Goal: Task Accomplishment & Management: Use online tool/utility

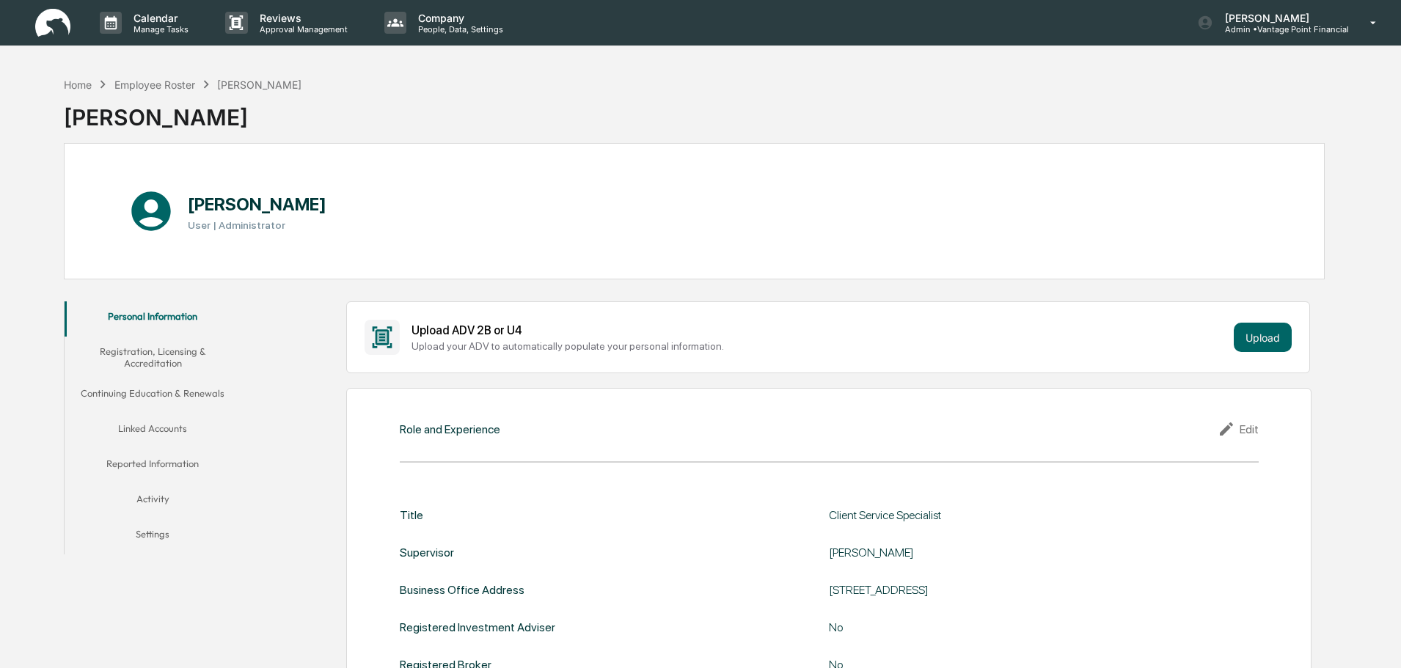
click at [124, 357] on button "Registration, Licensing & Accreditation" at bounding box center [153, 358] width 176 height 42
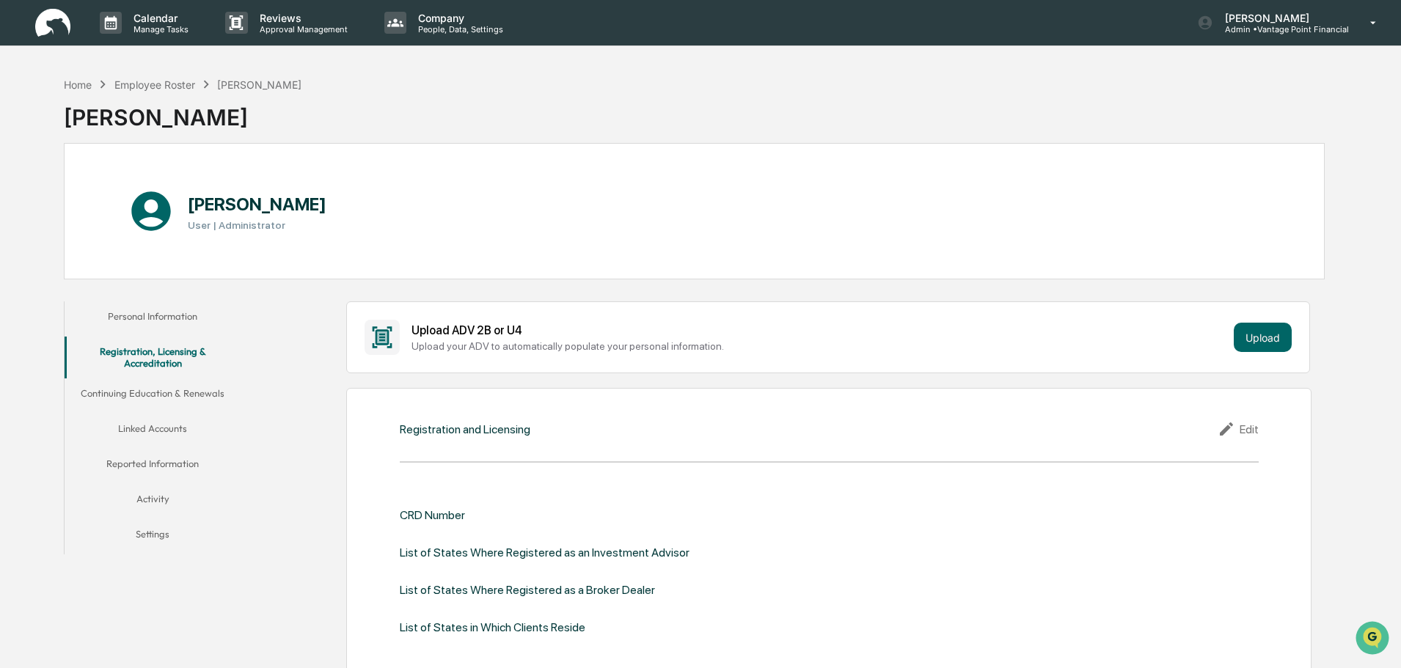
click at [148, 389] on button "Continuing Education & Renewals" at bounding box center [153, 395] width 176 height 35
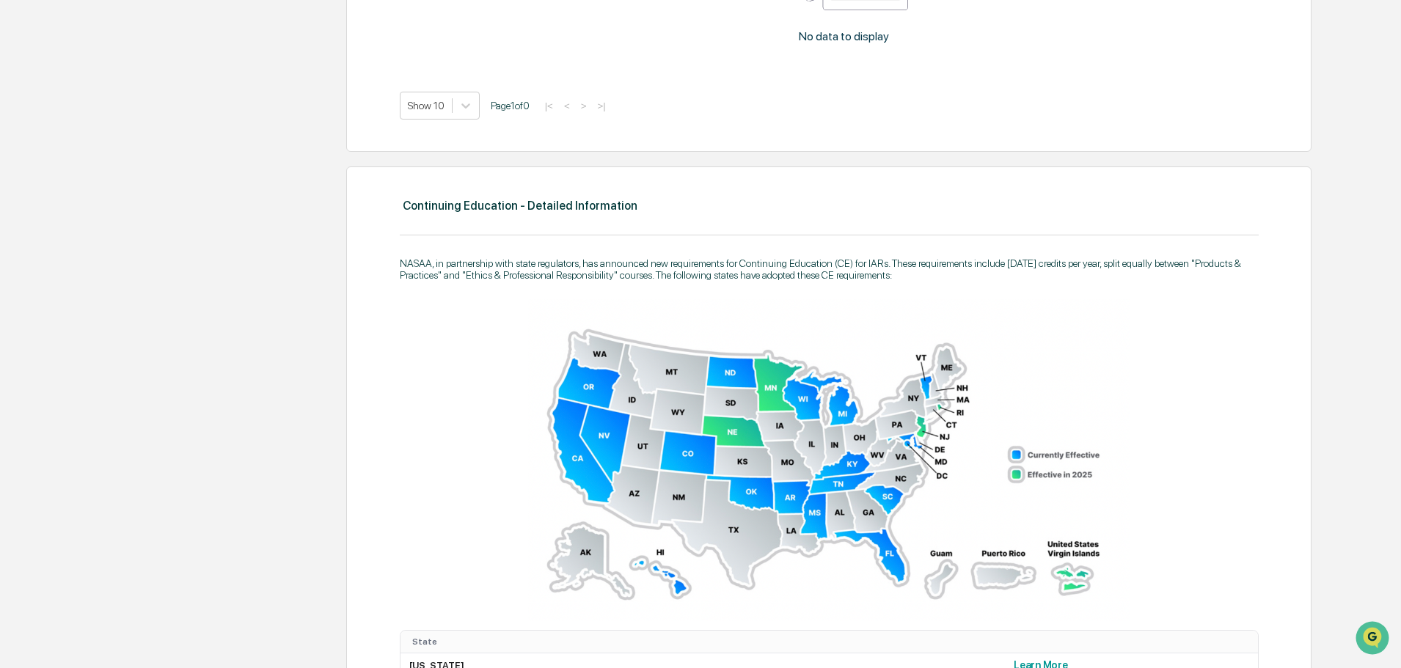
scroll to position [753, 0]
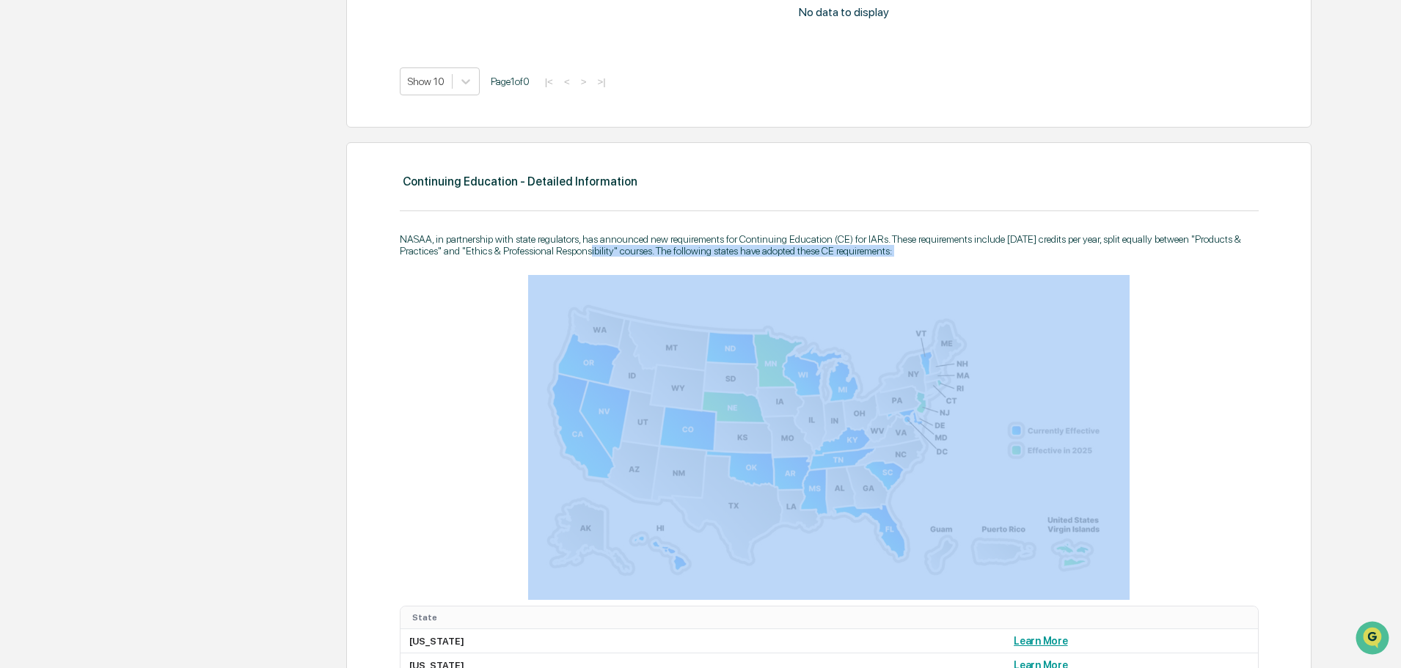
drag, startPoint x: 595, startPoint y: 255, endPoint x: 1042, endPoint y: 300, distance: 449.6
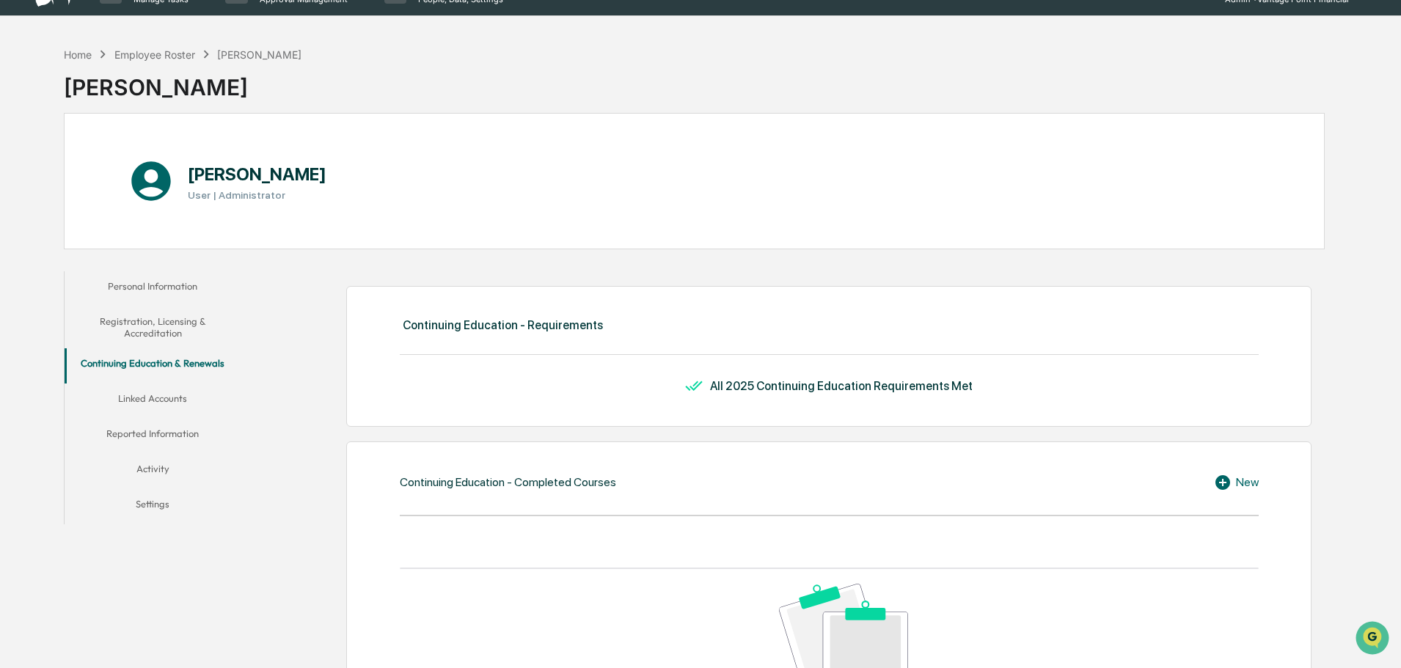
scroll to position [0, 0]
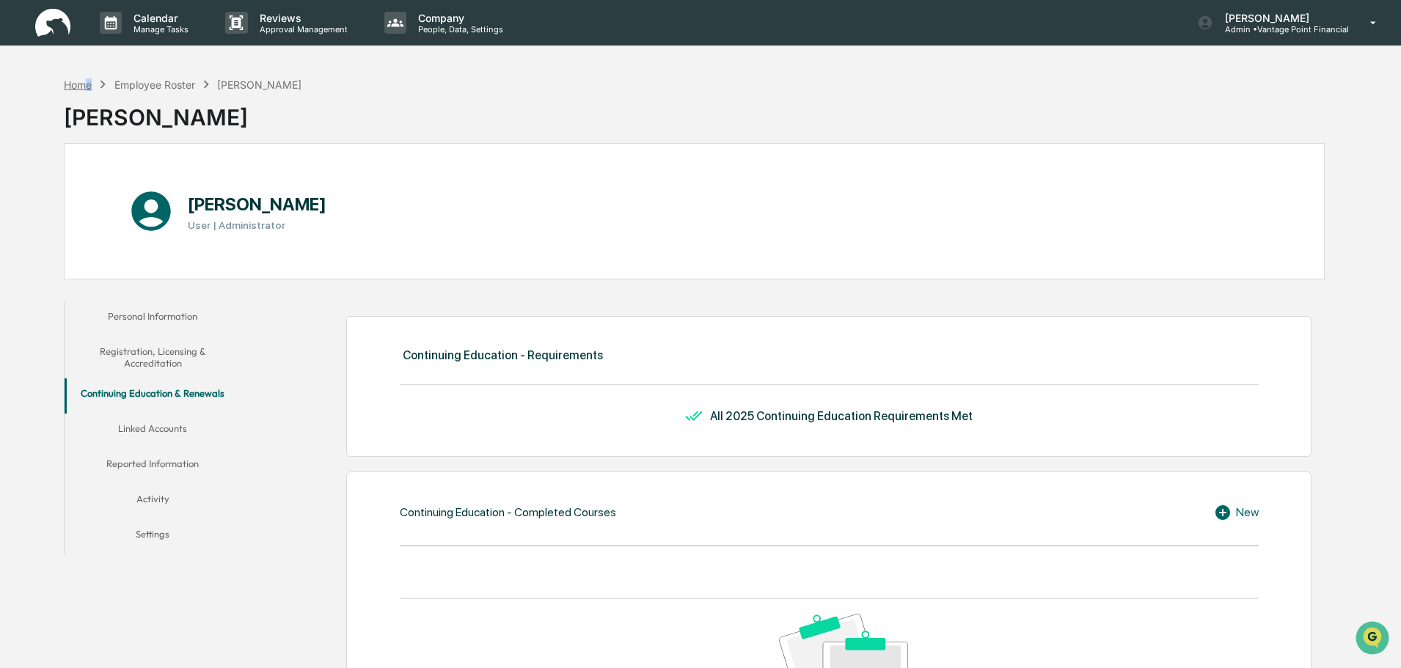
click at [89, 87] on div "Home" at bounding box center [78, 84] width 28 height 12
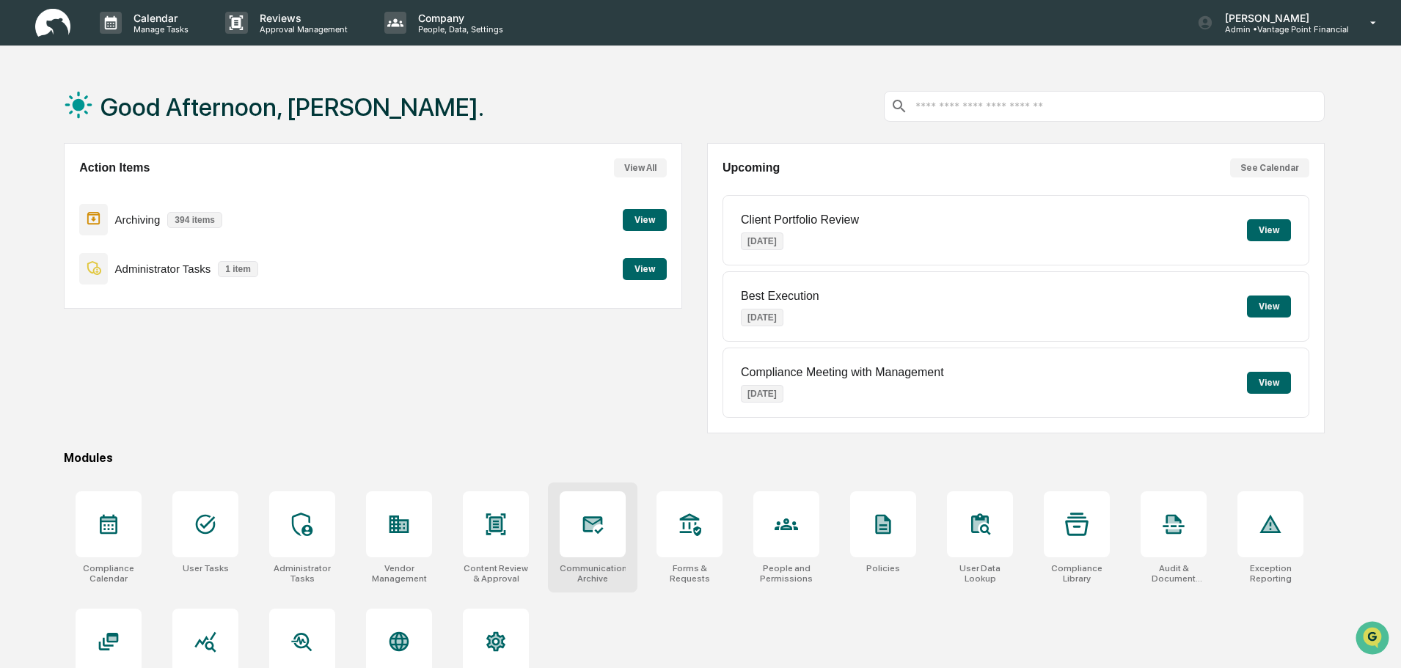
click at [582, 519] on icon at bounding box center [592, 524] width 23 height 23
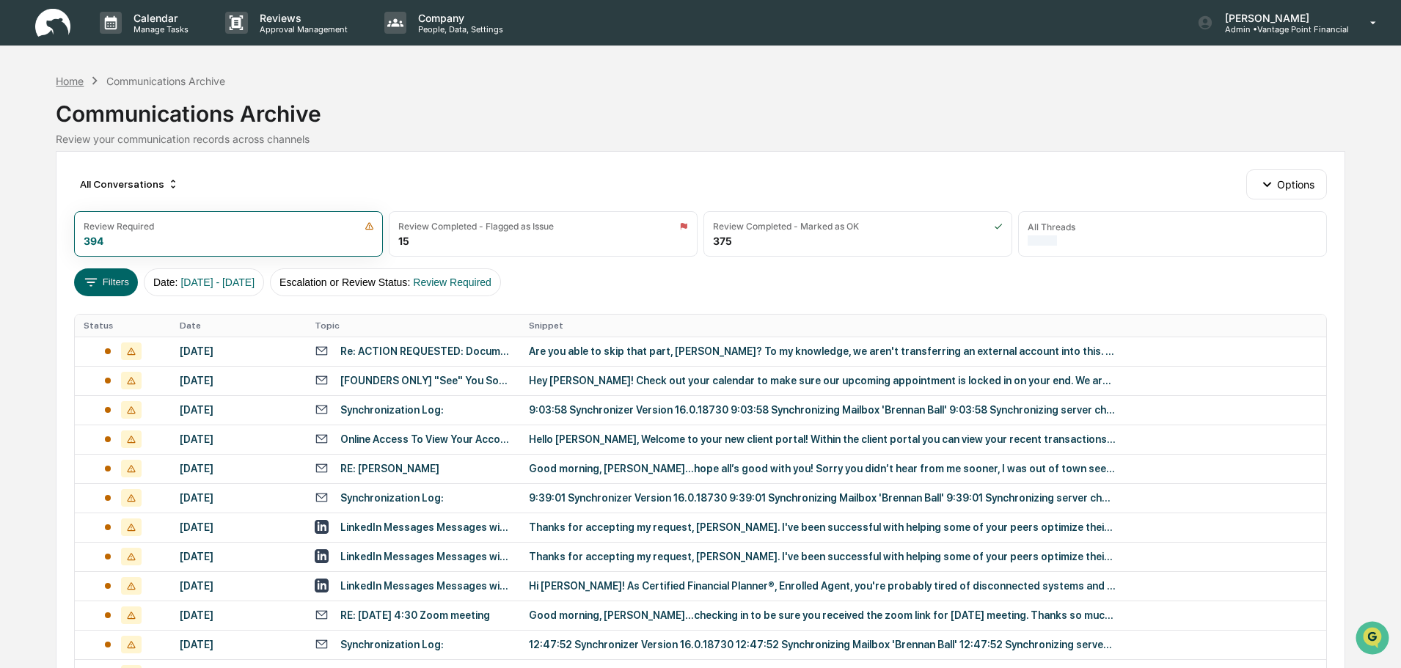
click at [67, 83] on div "Home" at bounding box center [70, 81] width 28 height 12
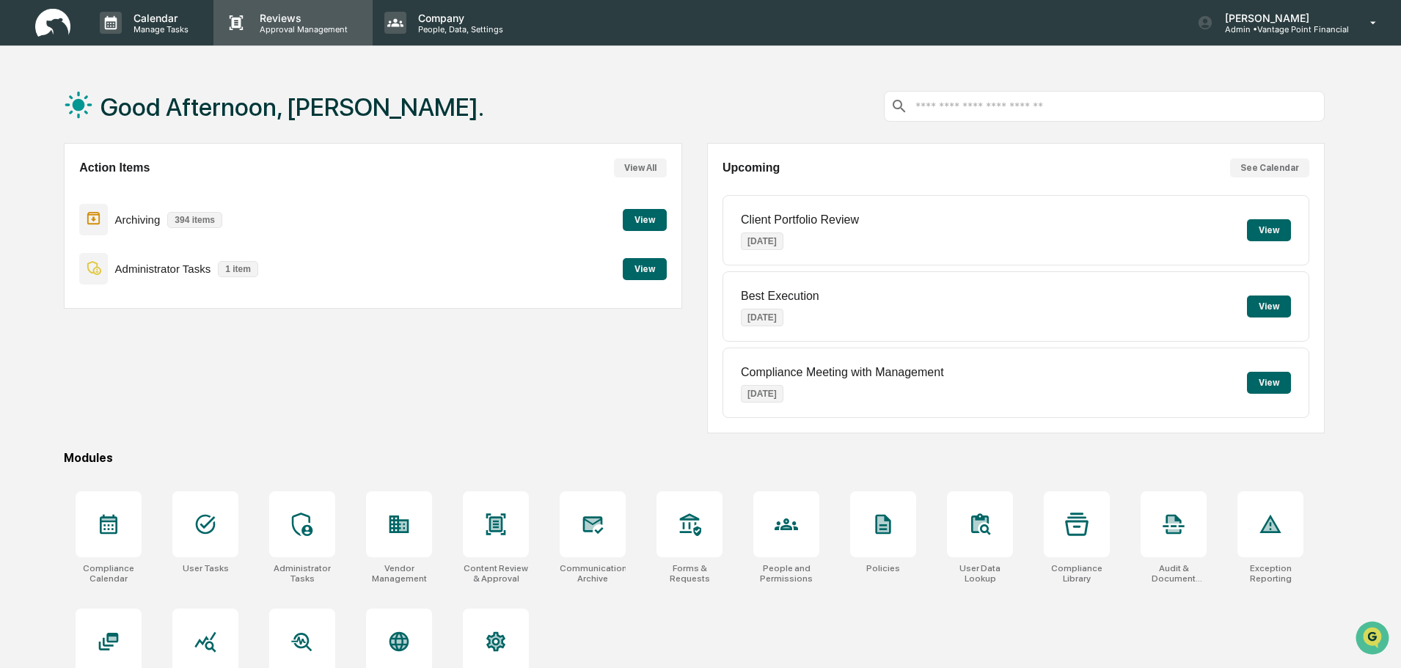
click at [287, 21] on p "Reviews" at bounding box center [301, 18] width 107 height 12
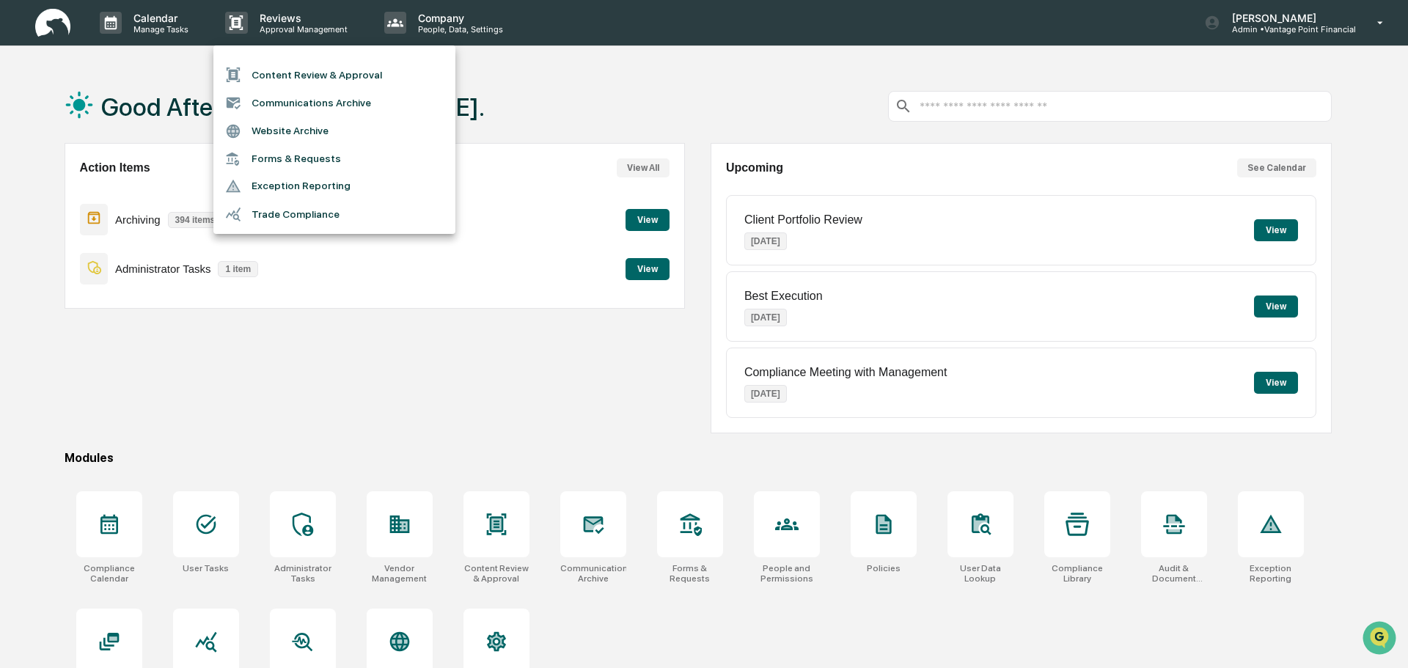
click at [335, 433] on div at bounding box center [704, 334] width 1408 height 668
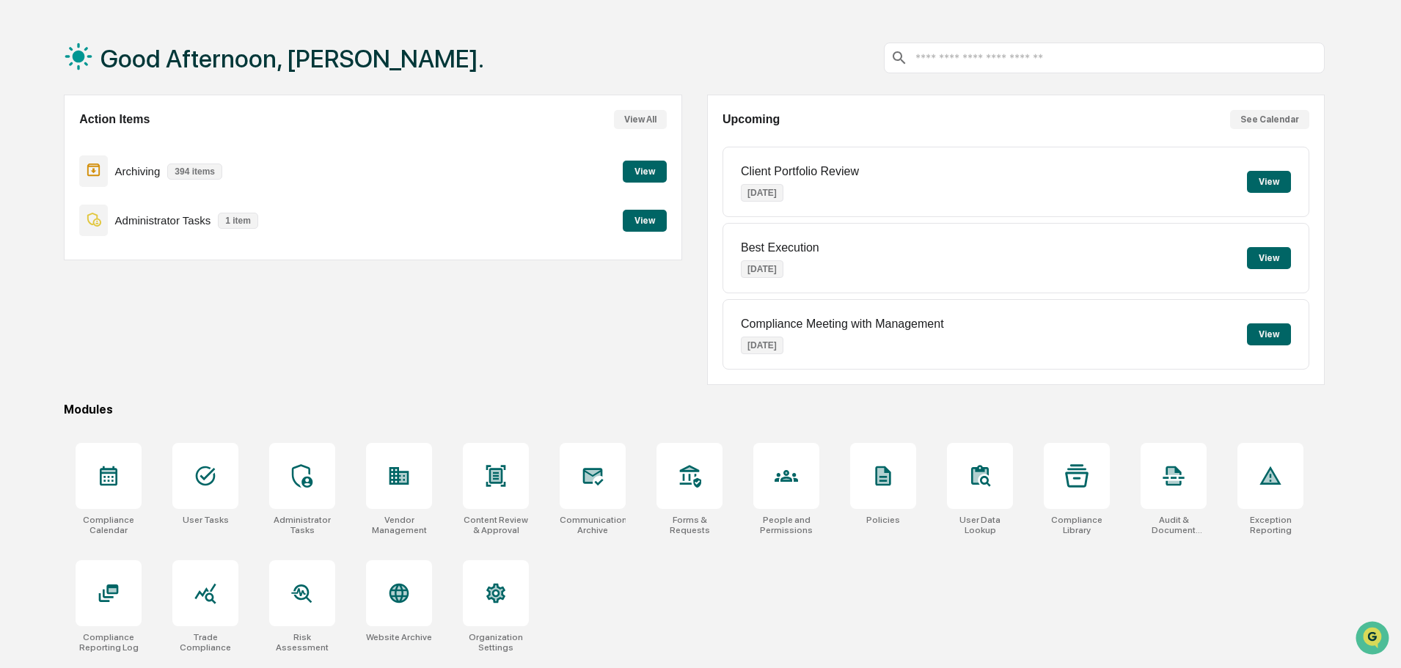
scroll to position [70, 0]
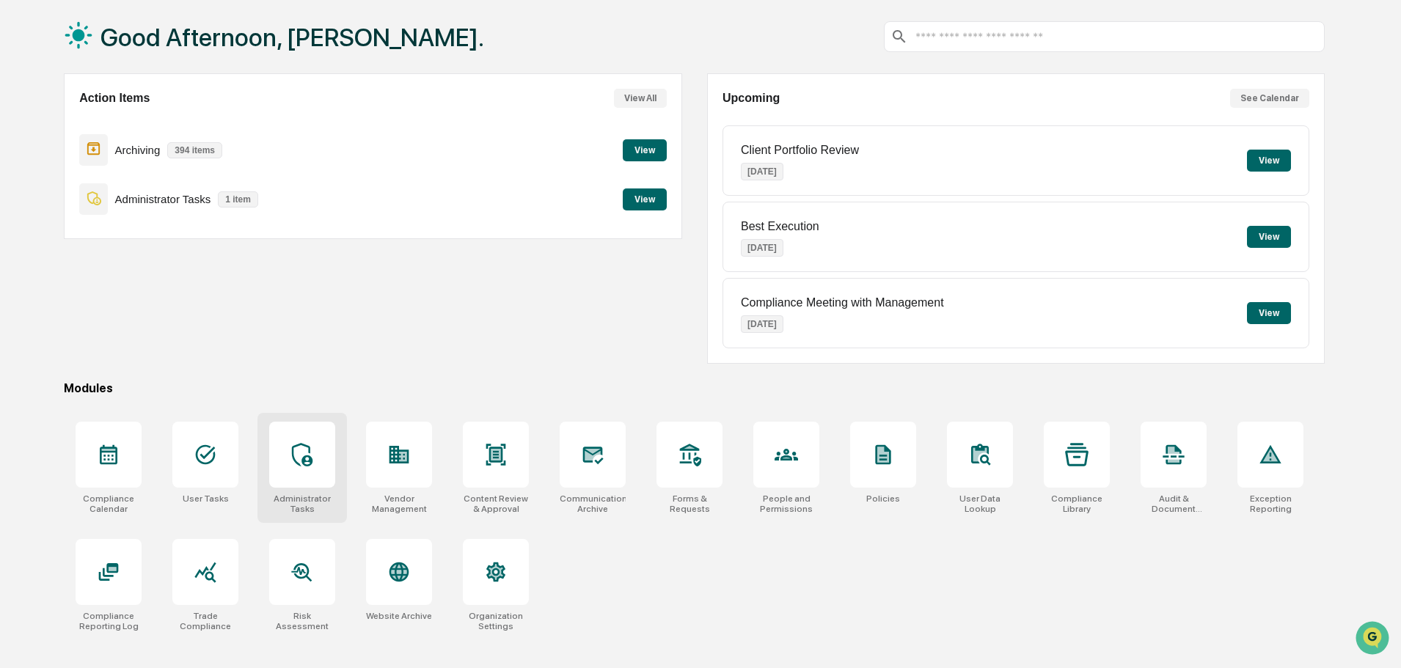
click at [306, 465] on icon at bounding box center [302, 454] width 21 height 23
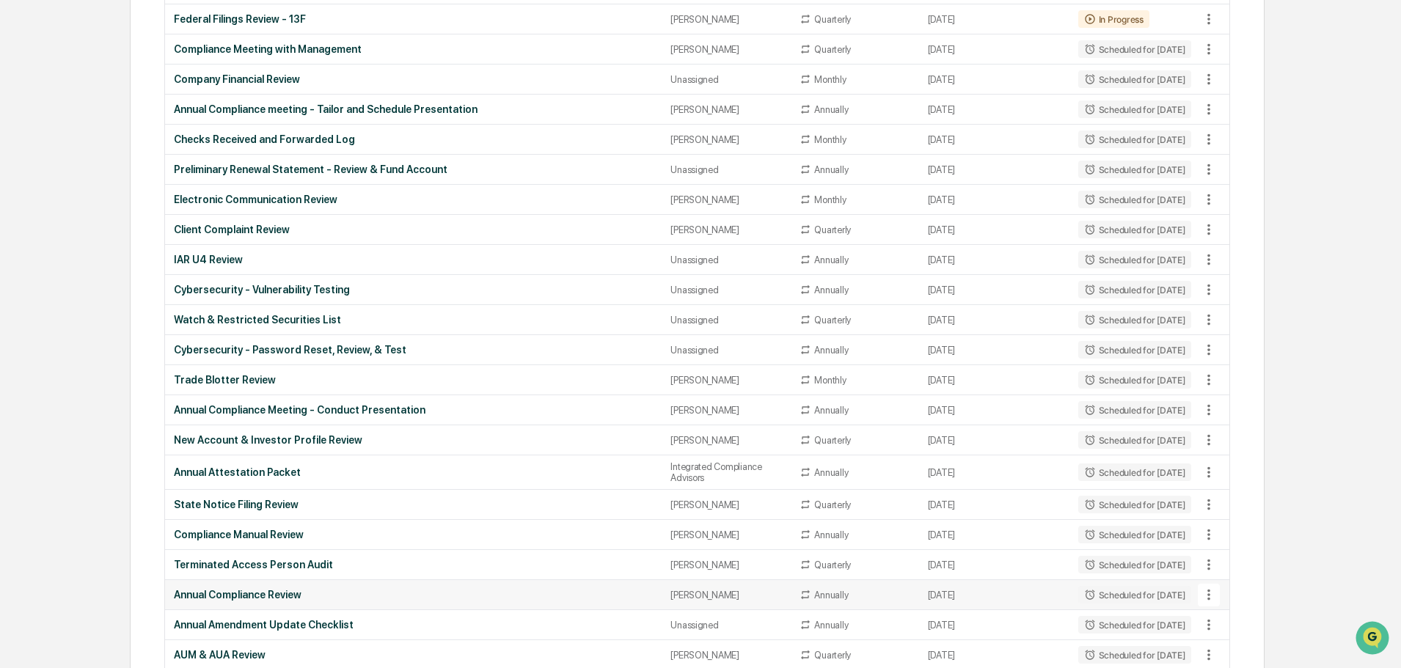
scroll to position [1303, 0]
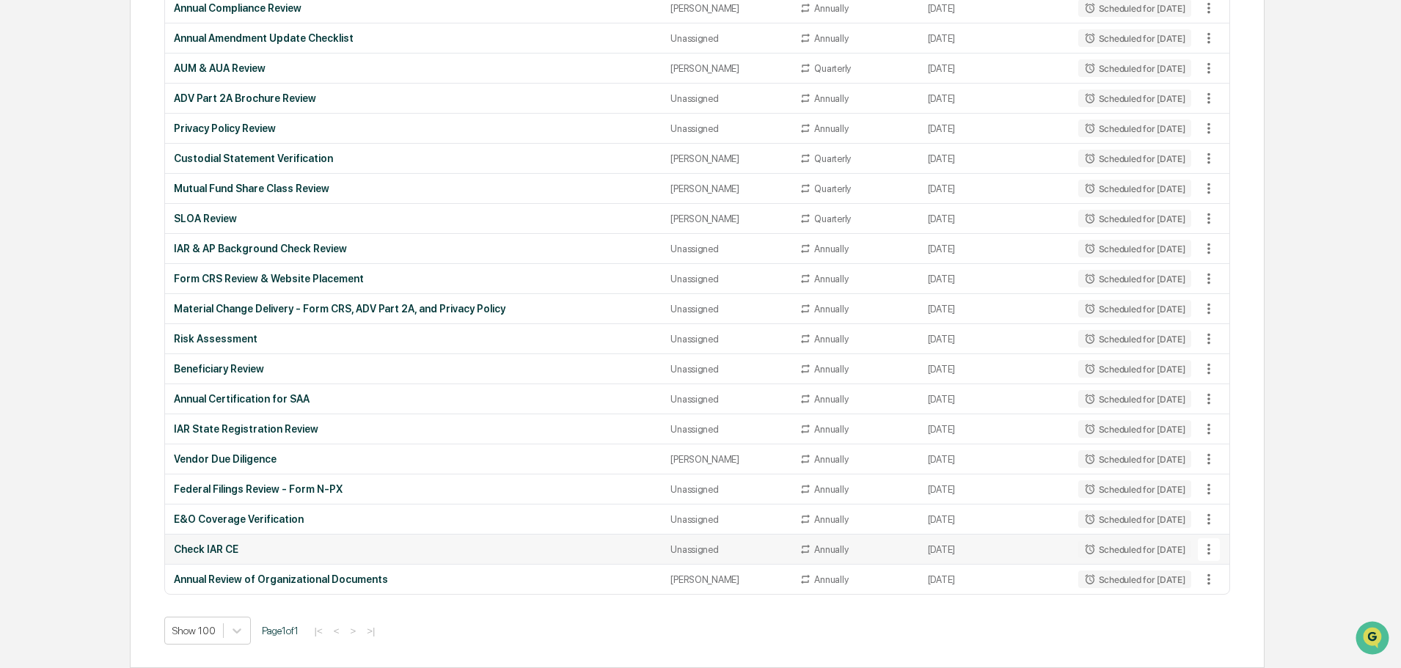
click at [1201, 550] on icon at bounding box center [1209, 549] width 16 height 16
click at [1289, 530] on div at bounding box center [704, 334] width 1408 height 668
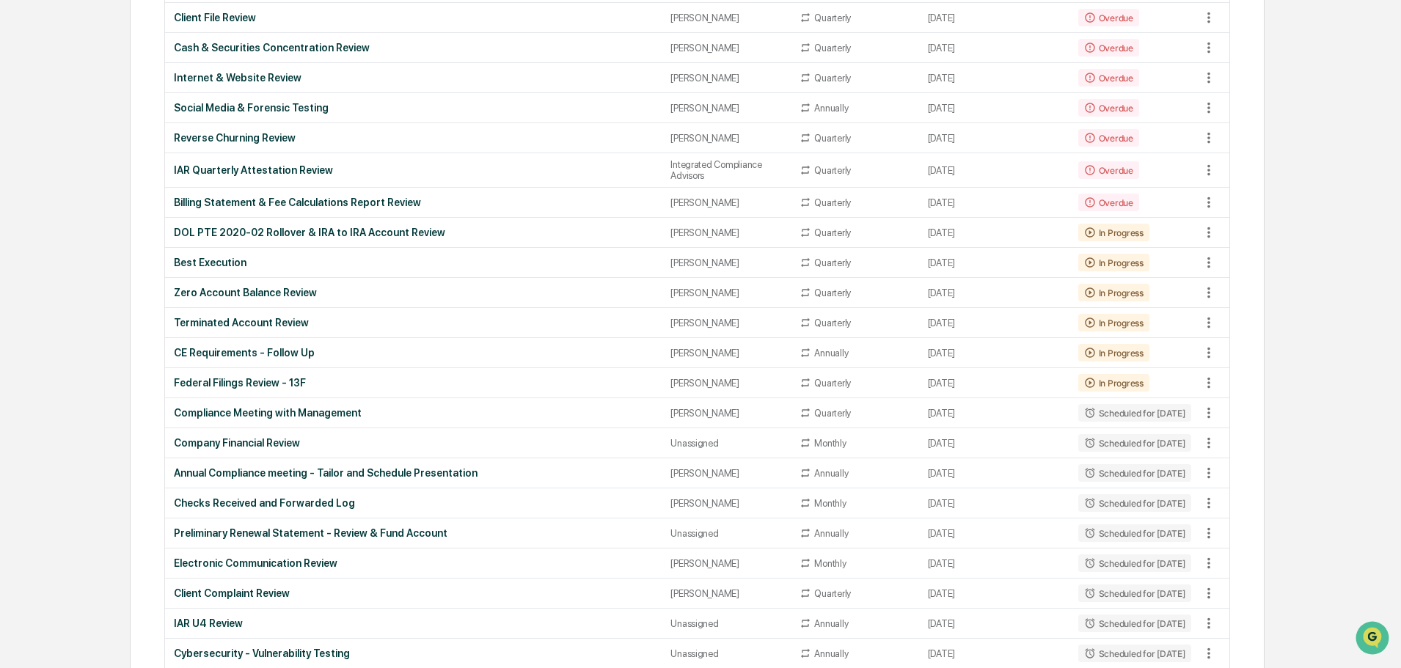
scroll to position [350, 0]
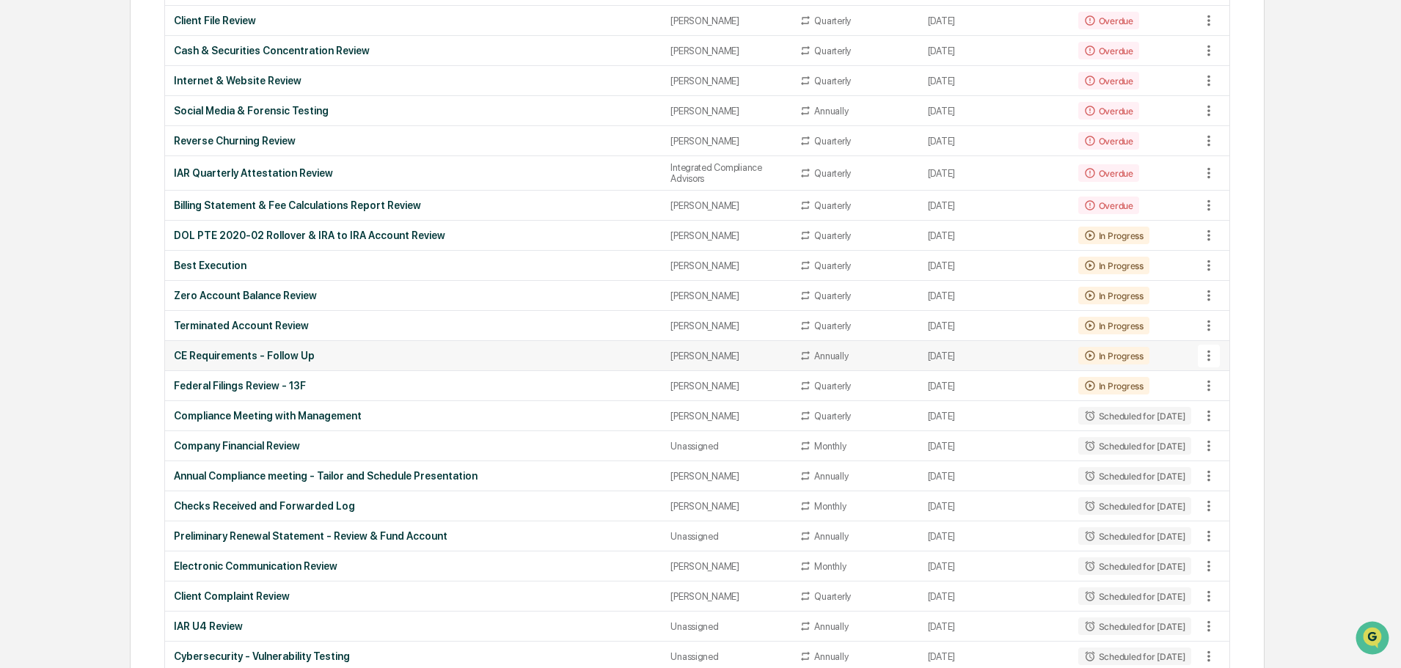
click at [284, 354] on div "CE Requirements - Follow Up" at bounding box center [413, 356] width 479 height 12
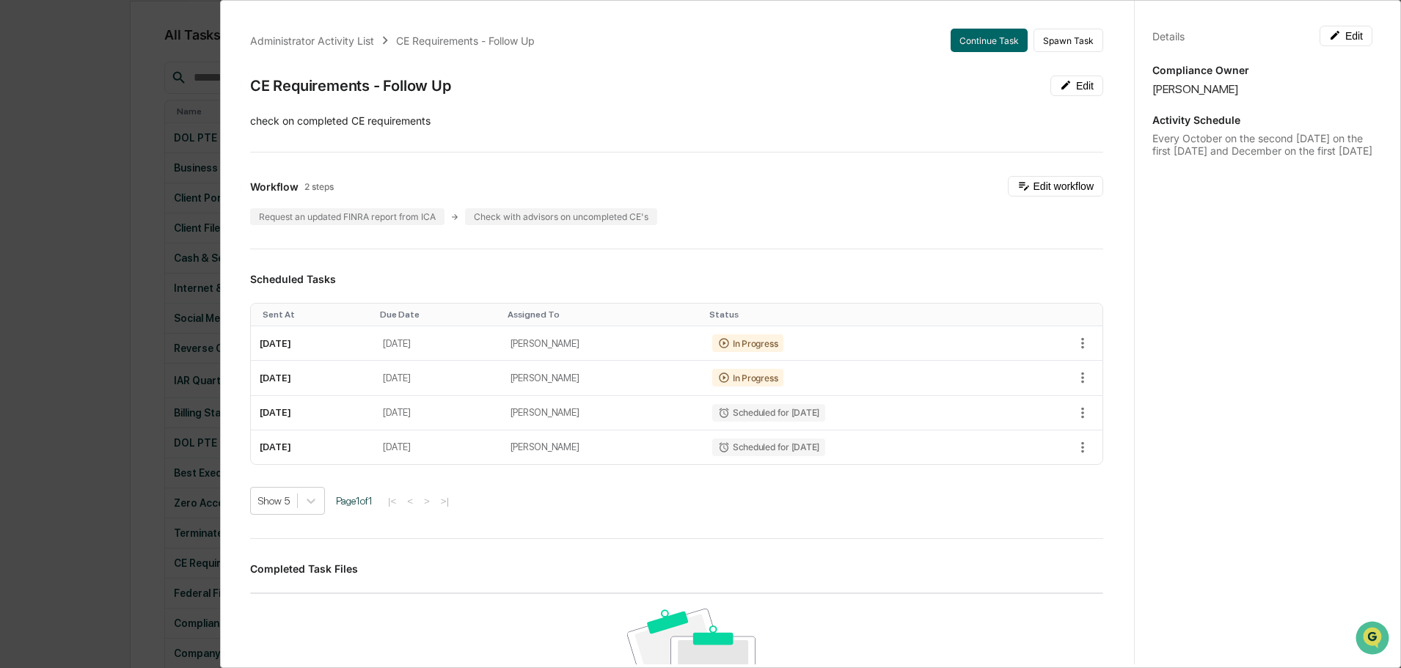
scroll to position [0, 0]
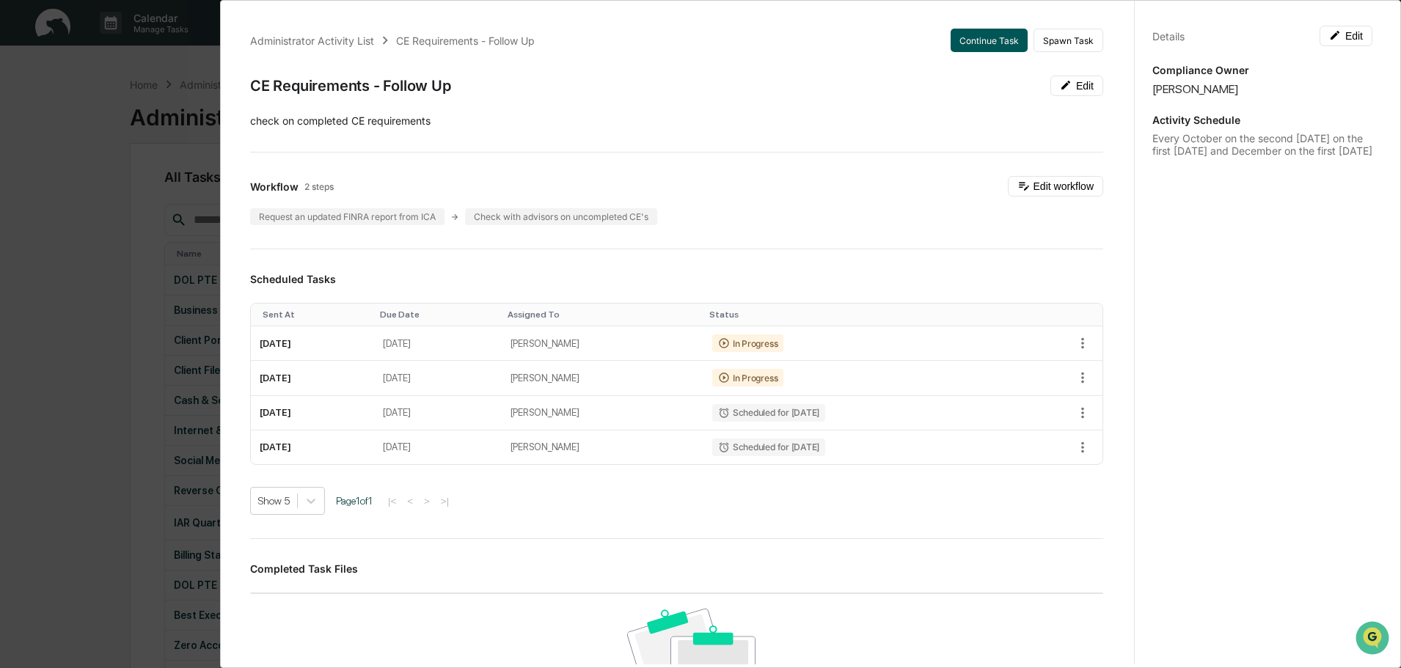
click at [978, 37] on button "Continue Task" at bounding box center [989, 40] width 77 height 23
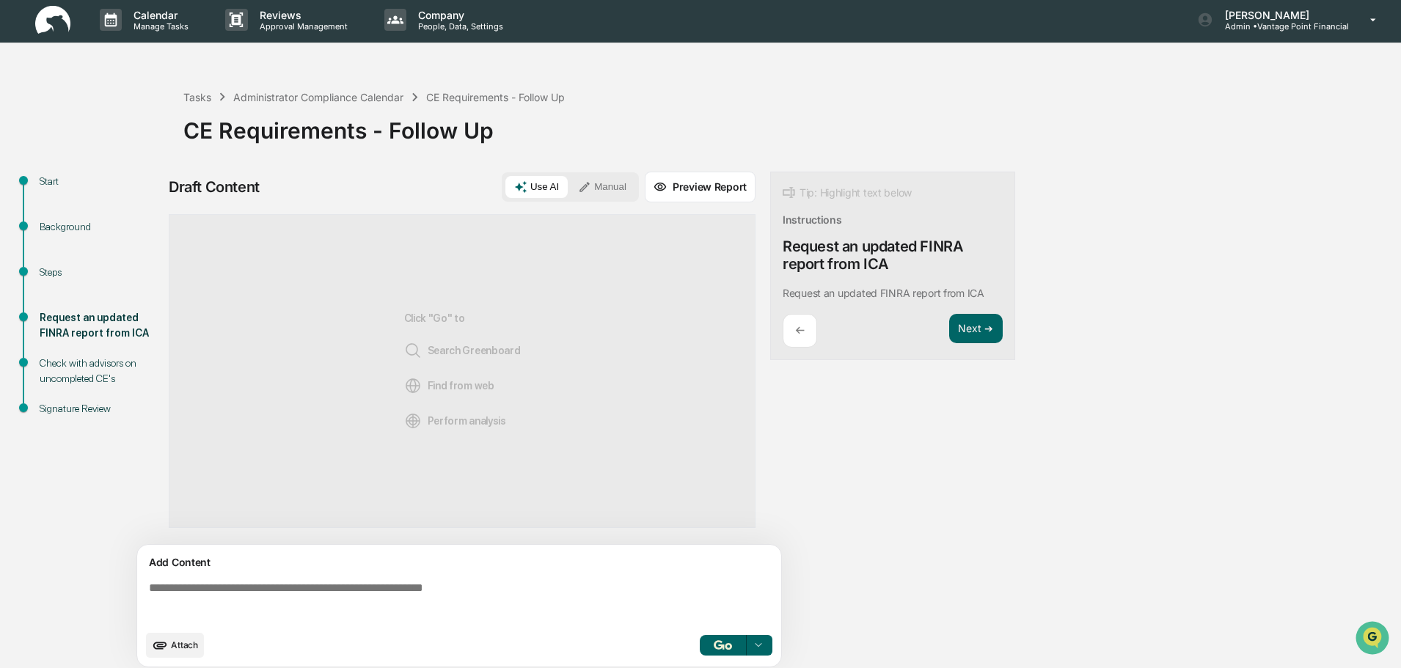
scroll to position [11, 0]
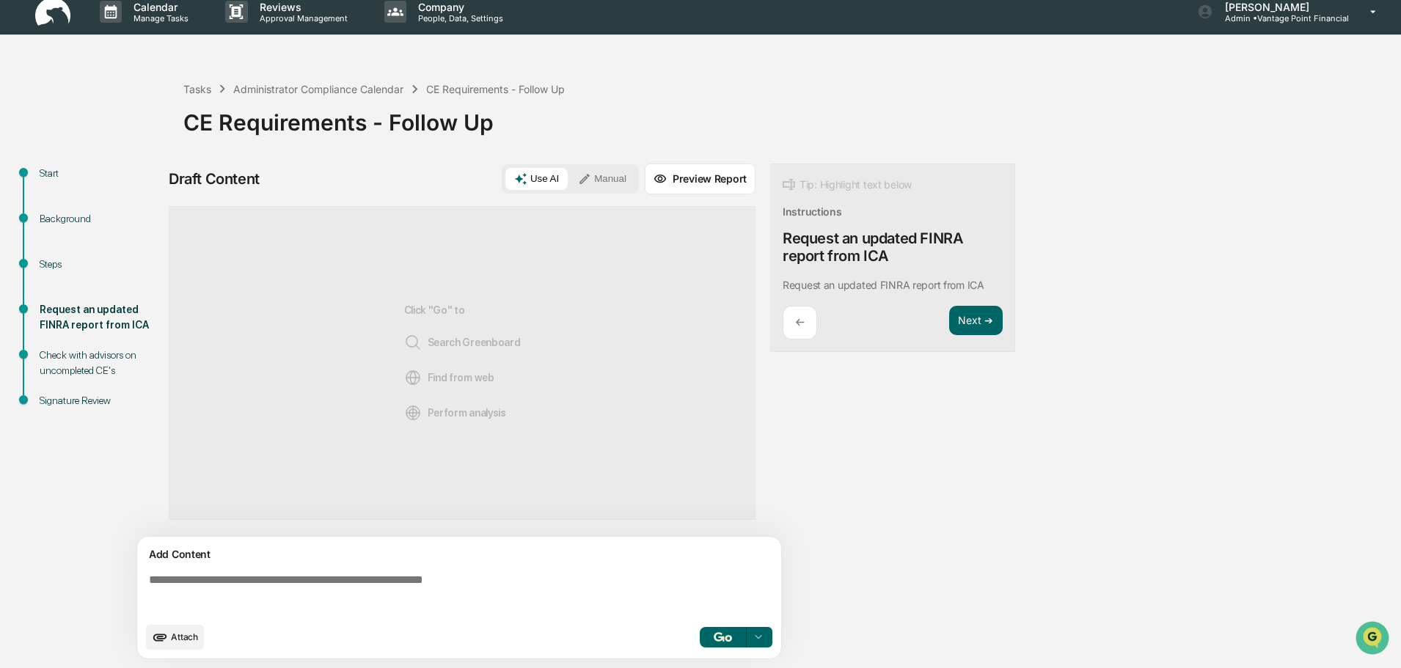
click at [843, 285] on p "Request an updated FINRA report from ICA" at bounding box center [884, 285] width 202 height 12
drag, startPoint x: 807, startPoint y: 280, endPoint x: 980, endPoint y: 275, distance: 173.2
click at [971, 277] on div "Request an updated FINRA report from ICA" at bounding box center [887, 286] width 208 height 18
click at [980, 275] on div "Tip: Highlight text below Instructions Request an updated FINRA report from ICA…" at bounding box center [892, 258] width 245 height 189
click at [982, 323] on button "Next ➔" at bounding box center [976, 321] width 54 height 30
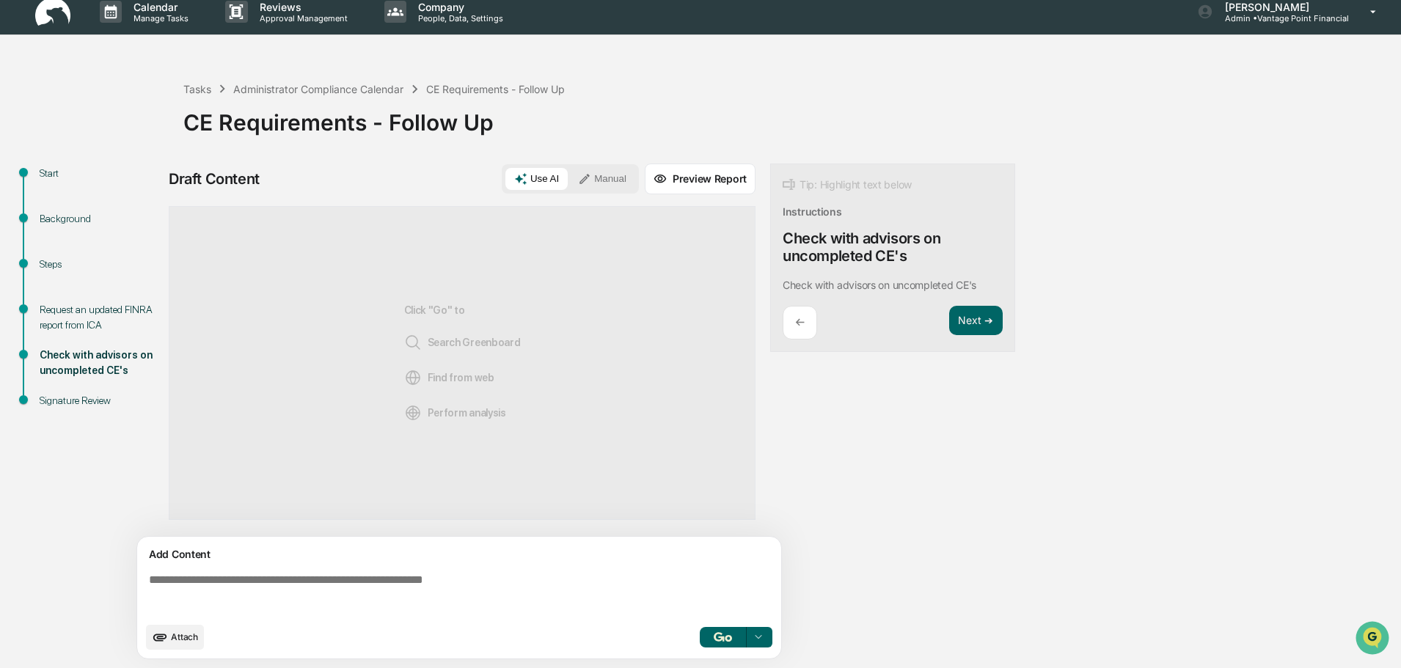
click at [799, 328] on p "←" at bounding box center [800, 322] width 10 height 14
click at [260, 587] on textarea at bounding box center [462, 594] width 638 height 53
drag, startPoint x: 453, startPoint y: 322, endPoint x: 601, endPoint y: 445, distance: 193.3
click at [601, 445] on div "Click "Go" to Search Greenboard Find from web Perform analysis" at bounding box center [462, 363] width 587 height 314
click at [602, 445] on div "Click "Go" to Search Greenboard Find from web Perform analysis" at bounding box center [462, 363] width 587 height 314
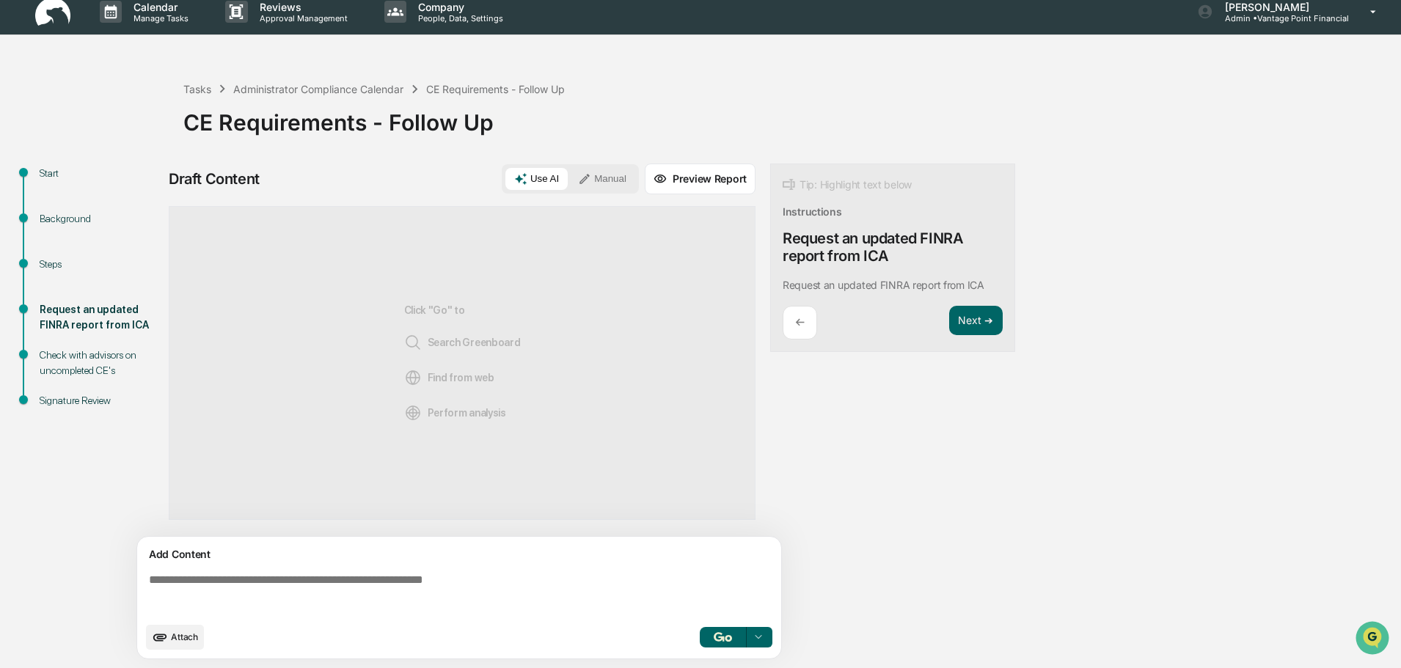
click at [603, 179] on button "Manual" at bounding box center [602, 179] width 66 height 22
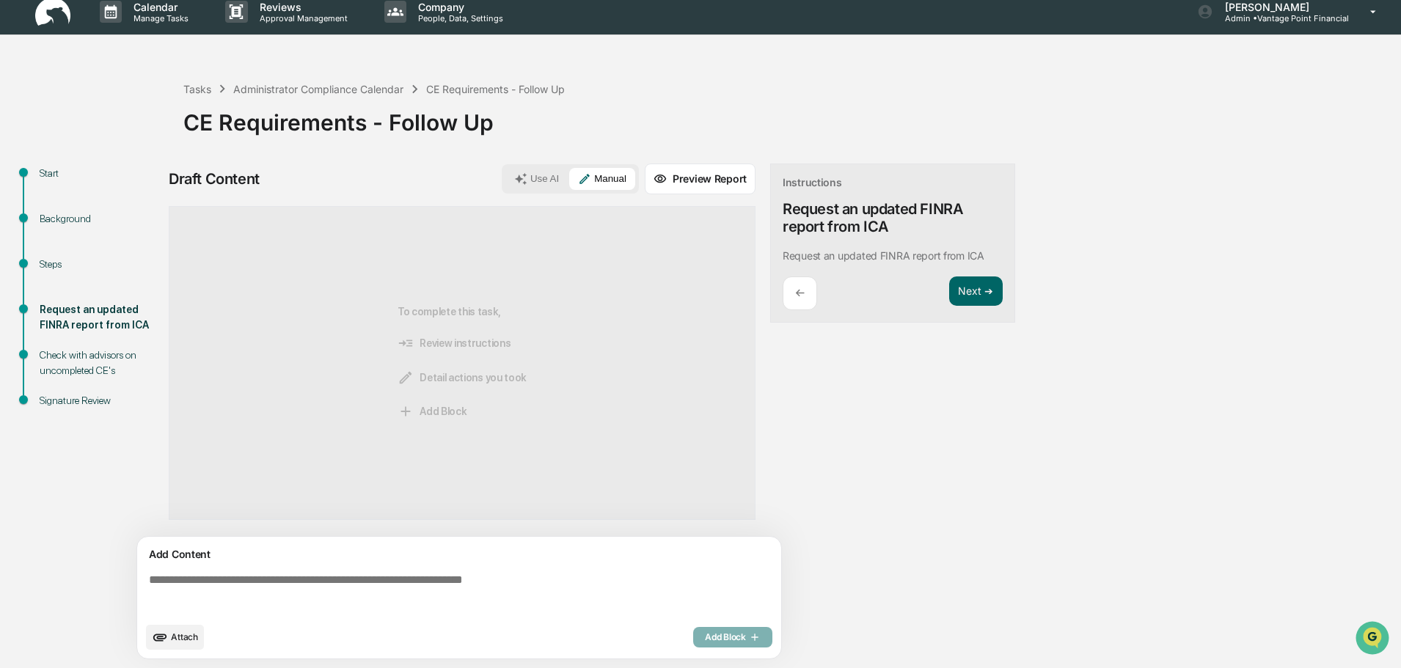
click at [539, 176] on button "Use AI" at bounding box center [536, 179] width 62 height 22
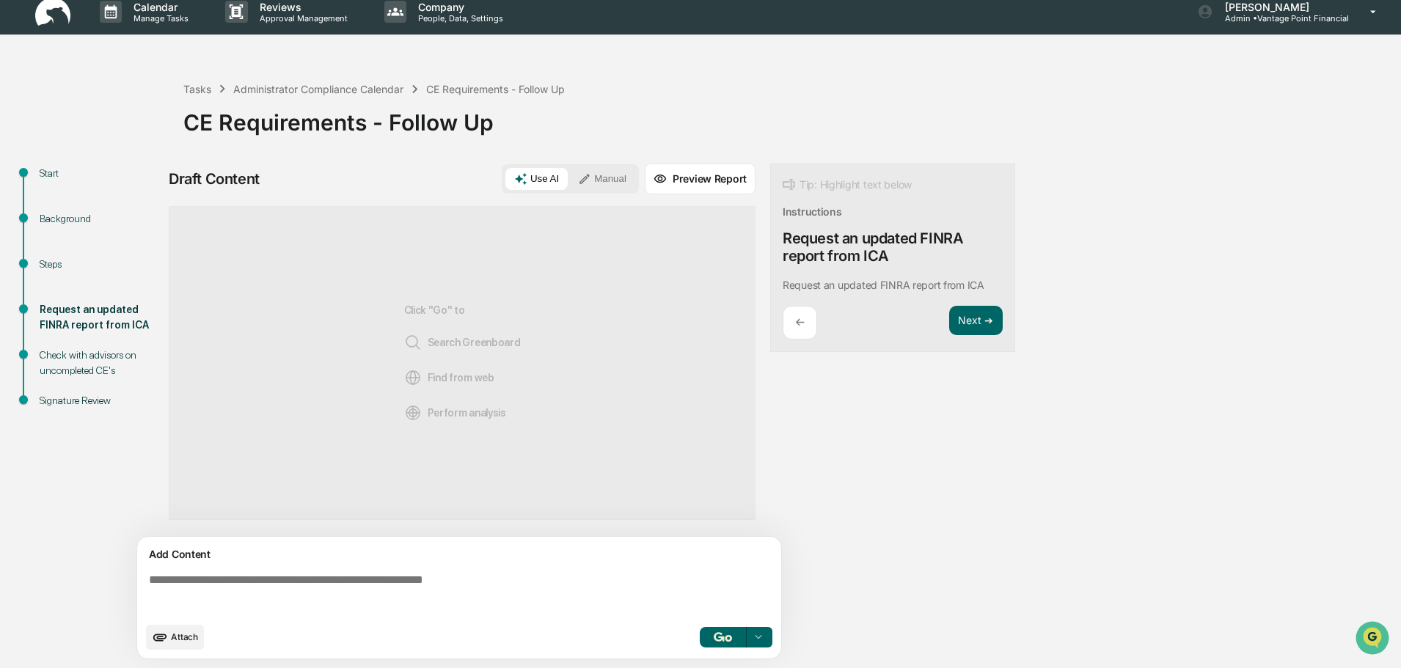
click at [51, 263] on div "Steps" at bounding box center [100, 264] width 120 height 15
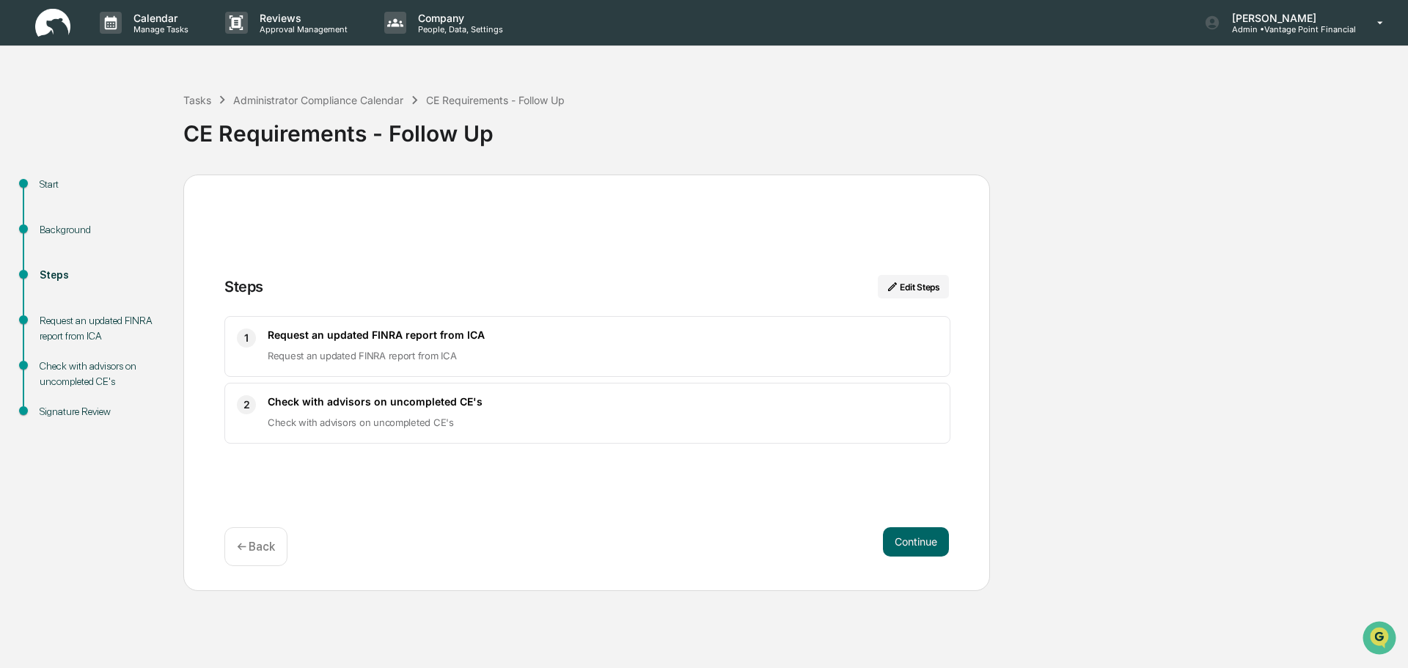
click at [246, 337] on span "1" at bounding box center [246, 338] width 4 height 18
click at [464, 25] on p "People, Data, Settings" at bounding box center [458, 29] width 104 height 10
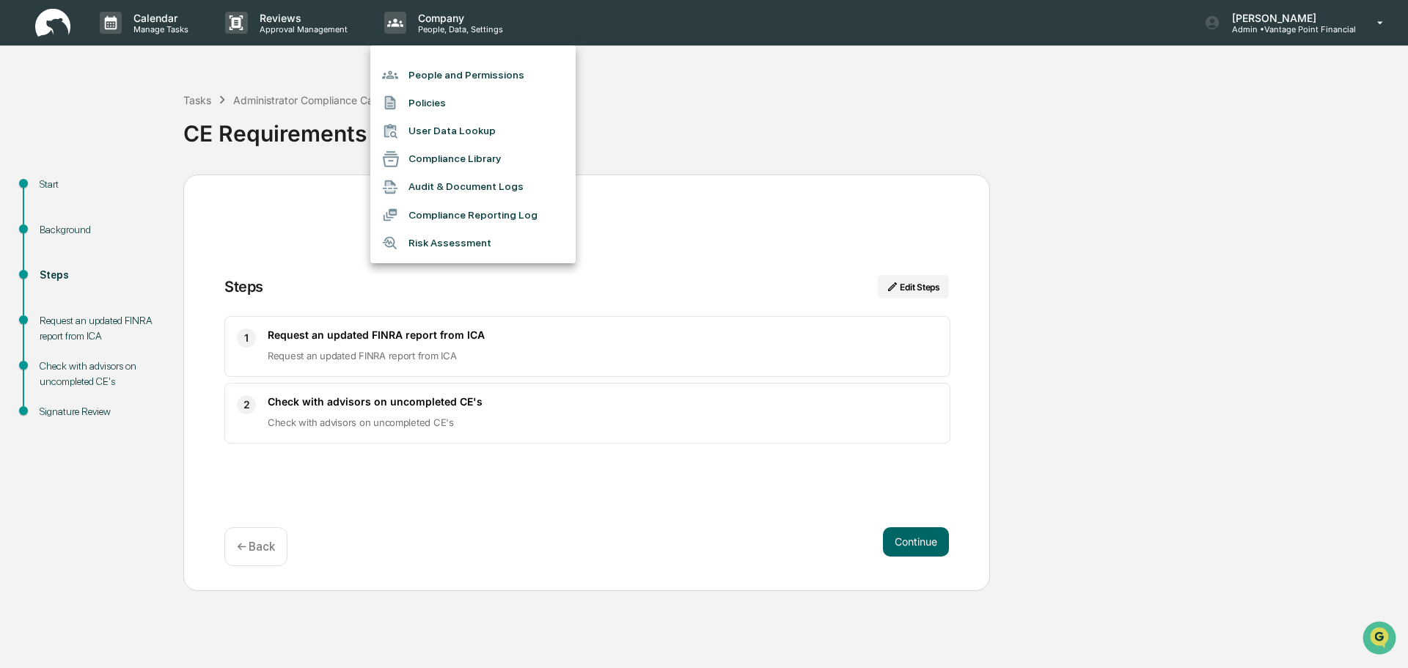
click at [494, 205] on li "Compliance Reporting Log" at bounding box center [472, 215] width 205 height 28
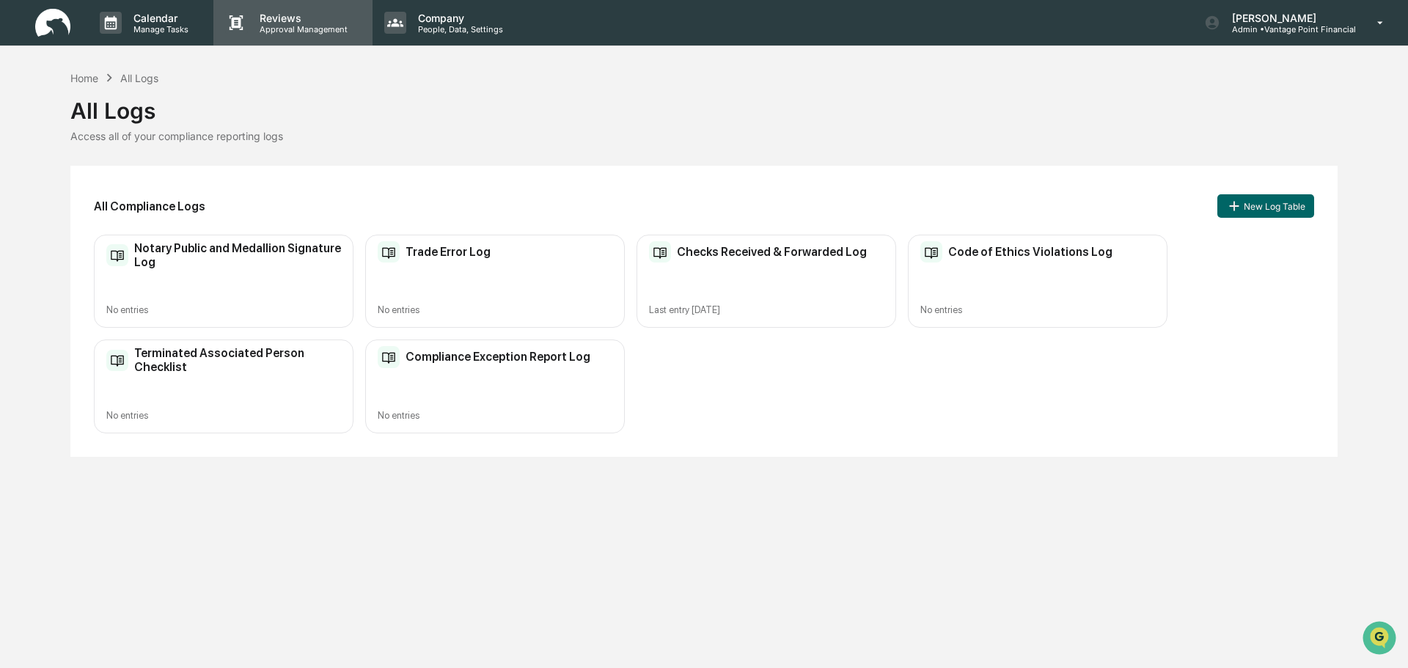
click at [277, 22] on p "Reviews" at bounding box center [301, 18] width 107 height 12
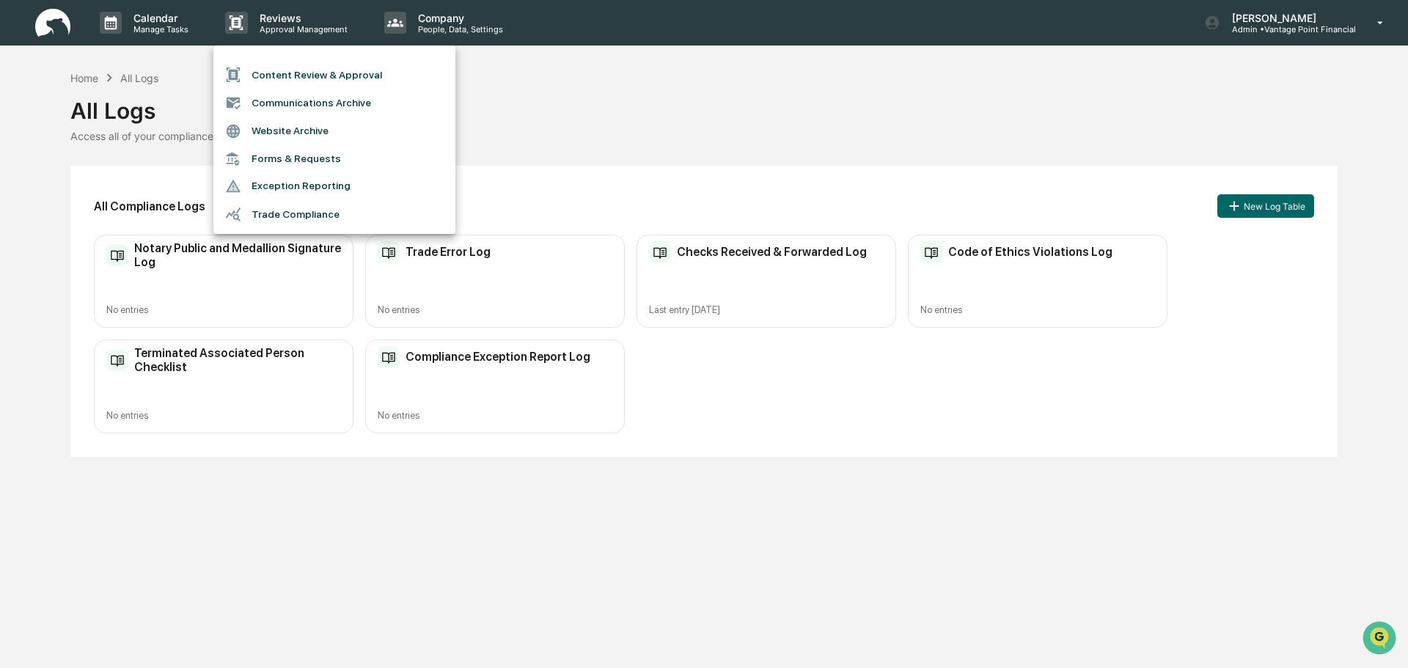
click at [137, 29] on div at bounding box center [704, 334] width 1408 height 668
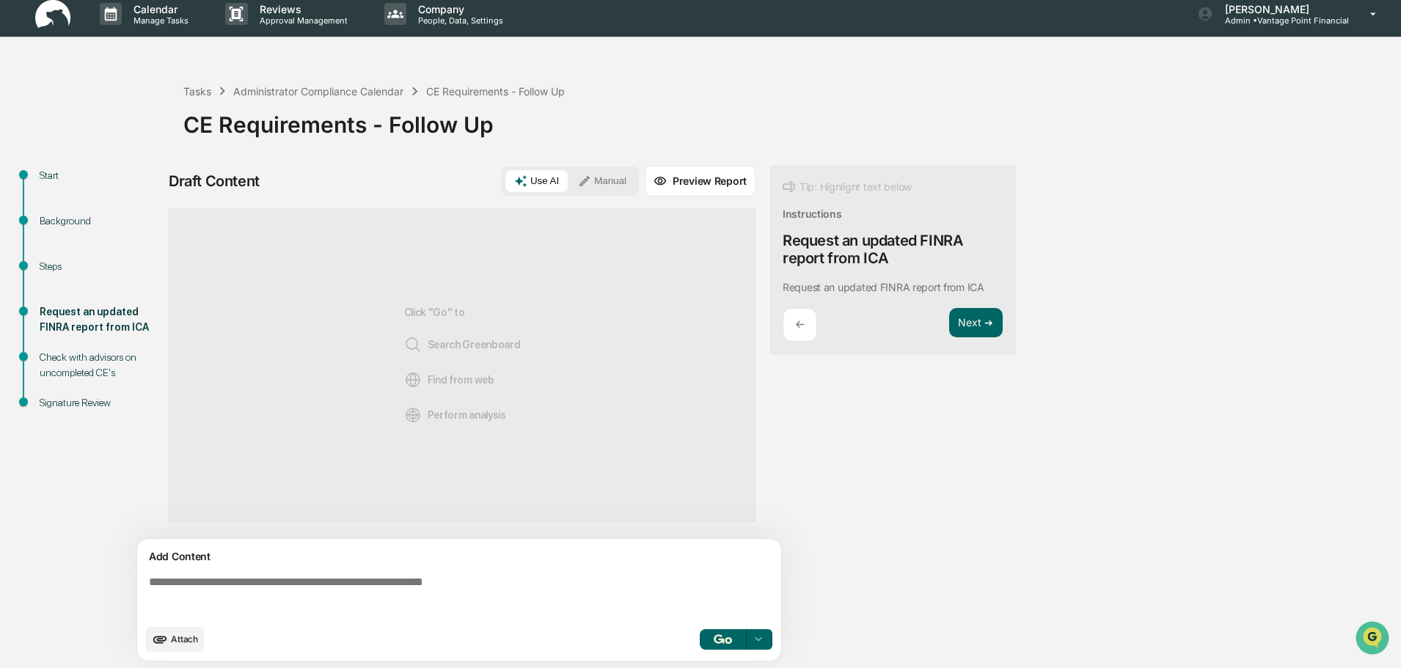
scroll to position [11, 0]
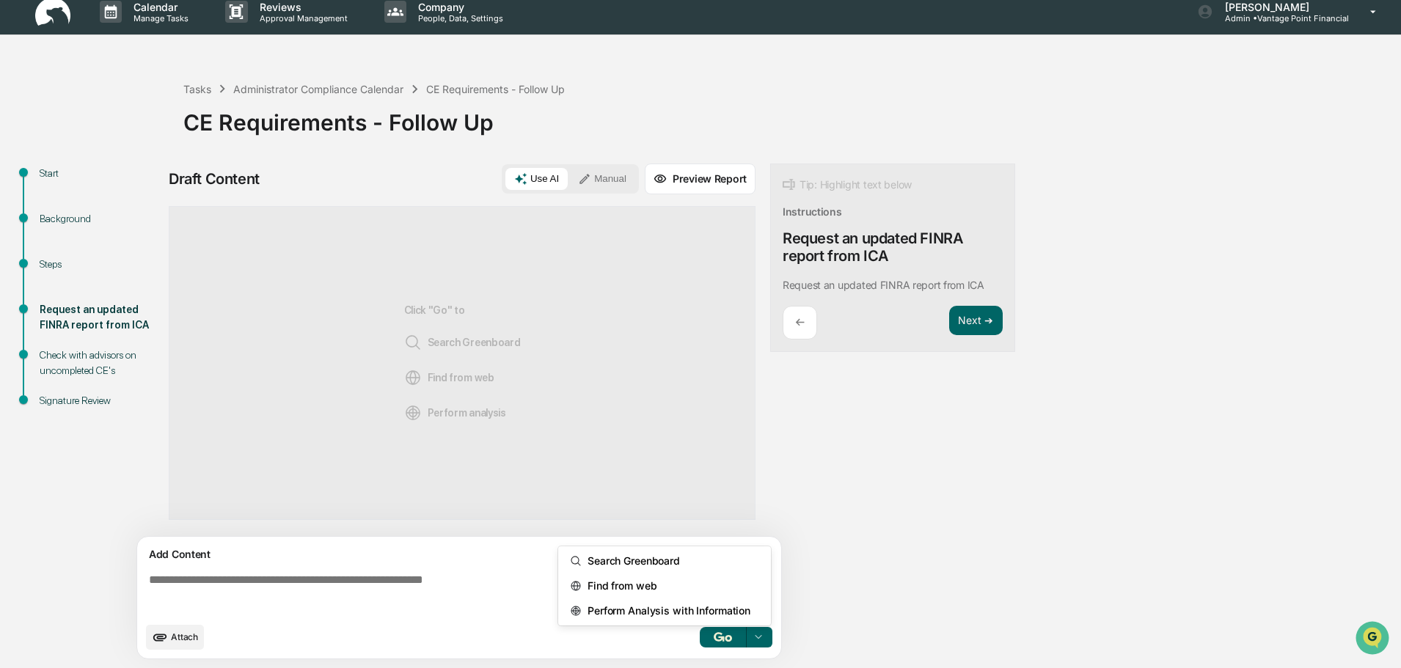
click at [769, 640] on div at bounding box center [758, 637] width 23 height 23
click at [859, 590] on div "Draft Content Use AI Manual Preview Report Sources Click "Go" to Search Greenbo…" at bounding box center [579, 416] width 821 height 505
